Goal: Complete application form

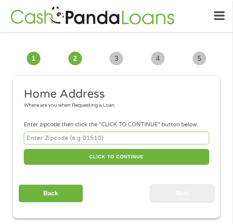
scroll to position [6, 0]
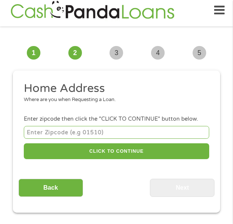
click at [90, 127] on input "number" at bounding box center [116, 132] width 185 height 12
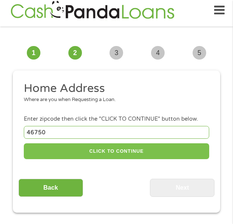
type input "46750"
click at [144, 148] on button "CLICK TO CONTINUE" at bounding box center [116, 151] width 185 height 16
type input "46750"
type input "Huntington"
select select "[US_STATE]"
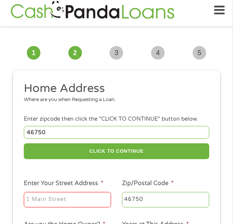
click at [86, 199] on input "Enter Your Street Address *" at bounding box center [67, 200] width 87 height 16
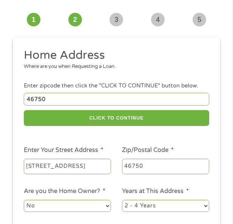
scroll to position [81, 0]
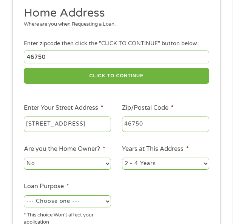
type input "[STREET_ADDRESS]"
click at [88, 166] on select "No Yes" at bounding box center [67, 164] width 87 height 12
select select "yes"
click at [24, 158] on select "No Yes" at bounding box center [67, 164] width 87 height 12
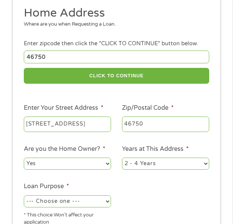
click at [144, 159] on select "1 Year or less 1 - 2 Years 2 - 4 Years Over 4 Years" at bounding box center [165, 164] width 87 height 12
select select "60months"
click at [122, 158] on select "1 Year or less 1 - 2 Years 2 - 4 Years Over 4 Years" at bounding box center [165, 164] width 87 height 12
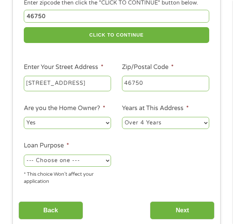
scroll to position [194, 0]
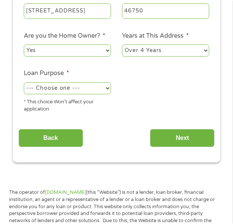
click at [61, 90] on select "--- Choose one --- Pay Bills Debt Consolidation Home Improvement Major Purchase…" at bounding box center [67, 88] width 87 height 12
select select "other"
click at [24, 82] on select "--- Choose one --- Pay Bills Debt Consolidation Home Improvement Major Purchase…" at bounding box center [67, 88] width 87 height 12
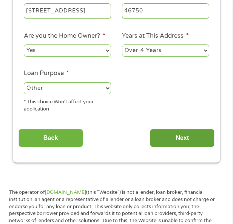
click at [189, 140] on input "Next" at bounding box center [182, 138] width 64 height 18
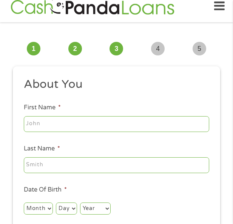
scroll to position [6, 0]
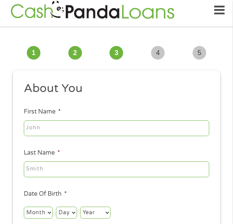
click at [61, 135] on input "First Name *" at bounding box center [116, 128] width 185 height 16
type input "[PERSON_NAME]"
click at [77, 169] on input "Last Name *" at bounding box center [116, 169] width 185 height 16
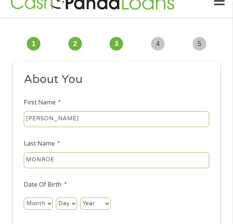
scroll to position [43, 0]
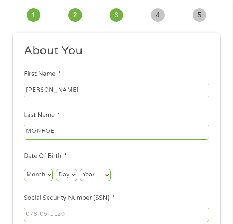
type input "MONROE"
click at [40, 173] on select "Month 1 2 3 4 5 6 7 8 9 10 11 12" at bounding box center [38, 175] width 29 height 12
select select "10"
click at [24, 169] on select "Month 1 2 3 4 5 6 7 8 9 10 11 12" at bounding box center [38, 175] width 29 height 12
click at [60, 173] on select "Day 1 2 3 4 5 6 7 8 9 10 11 12 13 14 15 16 17 18 19 20 21 22 23 24 25 26 27 28 …" at bounding box center [66, 175] width 21 height 12
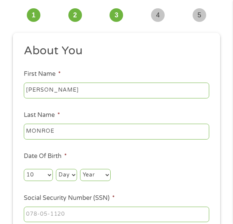
select select "31"
click at [56, 169] on select "Day 1 2 3 4 5 6 7 8 9 10 11 12 13 14 15 16 17 18 19 20 21 22 23 24 25 26 27 28 …" at bounding box center [66, 175] width 21 height 12
click at [98, 173] on select "Year [DATE] 2006 2005 2004 2003 2002 2001 2000 1999 1998 1997 1996 1995 1994 19…" at bounding box center [95, 175] width 31 height 12
click at [80, 169] on select "Year [DATE] 2006 2005 2004 2003 2002 2001 2000 1999 1998 1997 1996 1995 1994 19…" at bounding box center [95, 175] width 31 height 12
click at [96, 181] on select "Year [DATE] 2006 2005 2004 2003 2002 2001 2000 1999 1998 1997 1996 1995 1994 19…" at bounding box center [95, 175] width 31 height 12
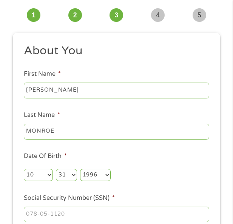
click at [80, 169] on select "Year [DATE] 2006 2005 2004 2003 2002 2001 2000 1999 1998 1997 1996 1995 1994 19…" at bounding box center [95, 175] width 31 height 12
click at [96, 178] on select "Year [DATE] 2006 2005 2004 2003 2002 2001 2000 1999 1998 1997 1996 1995 1994 19…" at bounding box center [95, 175] width 31 height 12
select select "1986"
click at [80, 169] on select "Year [DATE] 2006 2005 2004 2003 2002 2001 2000 1999 1998 1997 1996 1995 1994 19…" at bounding box center [95, 175] width 31 height 12
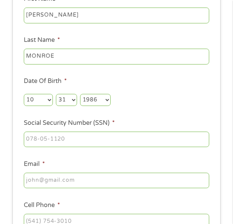
scroll to position [119, 0]
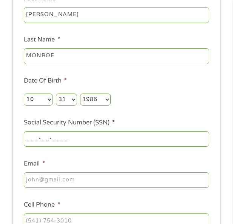
click at [77, 138] on input "___-__-____" at bounding box center [116, 139] width 185 height 16
type input "313-06-6414"
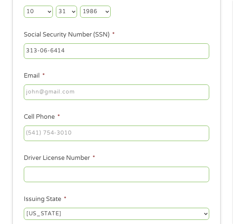
scroll to position [157, 0]
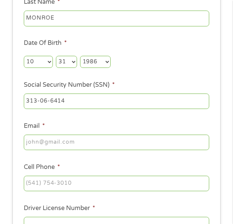
click at [61, 151] on div at bounding box center [116, 142] width 185 height 18
click at [73, 139] on input "Email *" at bounding box center [116, 143] width 185 height 16
type input "[EMAIL_ADDRESS][DOMAIN_NAME]"
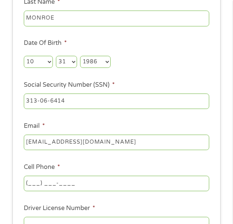
click at [93, 180] on input "(___) ___-____" at bounding box center [116, 184] width 185 height 16
type input "[PHONE_NUMBER]"
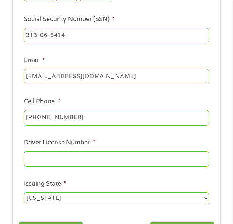
scroll to position [232, 0]
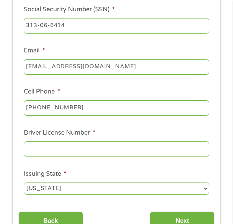
click at [74, 148] on input "Driver License Number *" at bounding box center [116, 149] width 185 height 16
type input "7907678268"
click at [88, 166] on ul "About You This field is hidden when viewing the form Title * --- Choose one ---…" at bounding box center [116, 28] width 196 height 347
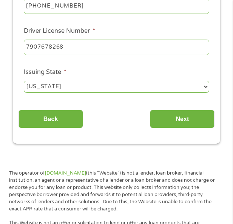
scroll to position [345, 0]
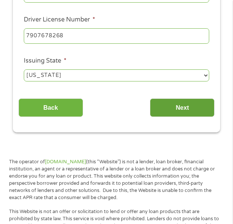
click at [175, 112] on input "Next" at bounding box center [182, 107] width 64 height 18
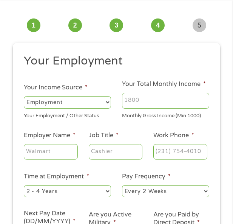
scroll to position [6, 0]
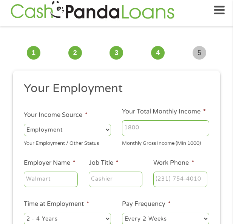
click at [141, 128] on input "Your Total Monthly Income *" at bounding box center [165, 128] width 87 height 16
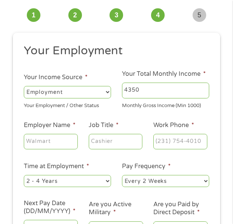
type input "4350"
click at [59, 140] on input "Employer Name *" at bounding box center [51, 142] width 54 height 16
type input "CARNEGIE BOULVARD KINDERCARE"
click at [111, 143] on input "Job Title *" at bounding box center [116, 142] width 54 height 16
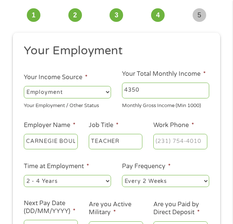
type input "TEACHER"
click at [157, 140] on input "(___) ___-____" at bounding box center [180, 142] width 54 height 16
type input "[PHONE_NUMBER]"
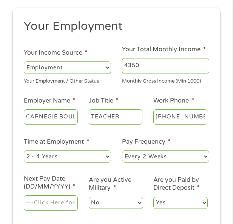
scroll to position [81, 0]
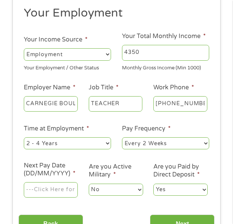
click at [183, 124] on li "Pay Frequency * --- Choose one --- Every 2 Weeks Every Week Monthly Semi-Monthly" at bounding box center [166, 137] width 98 height 27
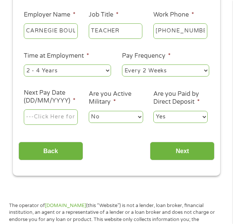
scroll to position [157, 0]
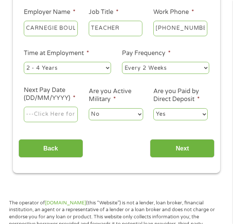
click at [58, 111] on input "Next Pay Date (DD/MM/YYYY) *" at bounding box center [51, 115] width 54 height 16
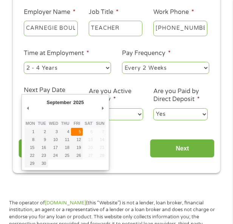
type input "[DATE]"
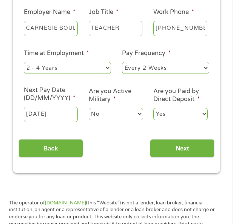
click at [119, 118] on select "No Yes" at bounding box center [116, 114] width 54 height 12
click at [89, 108] on select "No Yes" at bounding box center [116, 114] width 54 height 12
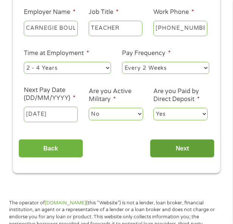
click at [173, 151] on input "Next" at bounding box center [182, 148] width 64 height 18
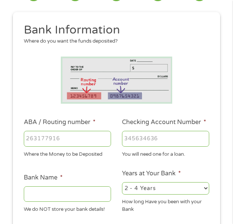
scroll to position [81, 0]
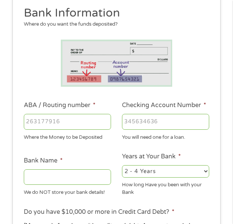
click at [72, 122] on input "ABA / Routing number *" at bounding box center [67, 122] width 87 height 16
type input "107002192"
type input "[PERSON_NAME] FARGO BANK NA [US_STATE]"
type input "107002192"
click at [141, 121] on input "Checking Account Number *" at bounding box center [165, 122] width 87 height 16
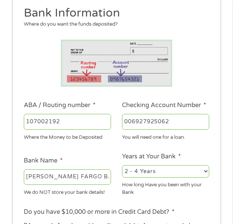
type input "006927925062"
click at [210, 68] on li at bounding box center [116, 64] width 196 height 48
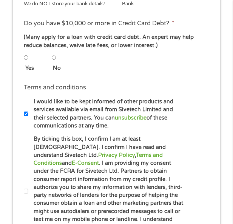
scroll to position [194, 0]
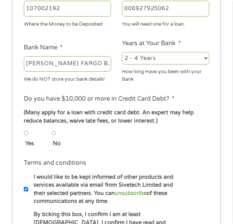
click at [54, 137] on input "No" at bounding box center [54, 133] width 5 height 9
radio input "true"
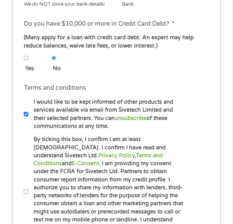
scroll to position [270, 0]
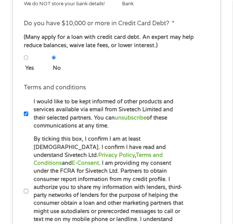
click at [25, 190] on input "By ticking this box, I confirm I am at least [DEMOGRAPHIC_DATA]. I confirm I ha…" at bounding box center [26, 191] width 5 height 9
checkbox input "true"
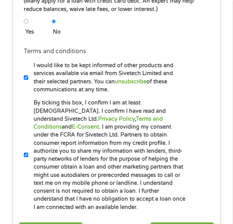
scroll to position [421, 0]
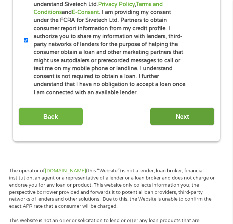
click at [193, 118] on input "Next" at bounding box center [182, 116] width 64 height 18
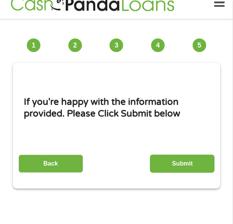
scroll to position [6, 0]
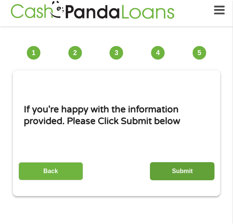
click at [193, 174] on input "Submit" at bounding box center [182, 171] width 64 height 18
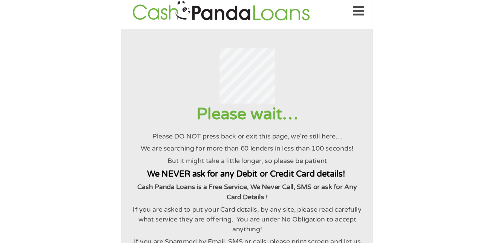
scroll to position [0, 0]
